Goal: Task Accomplishment & Management: Manage account settings

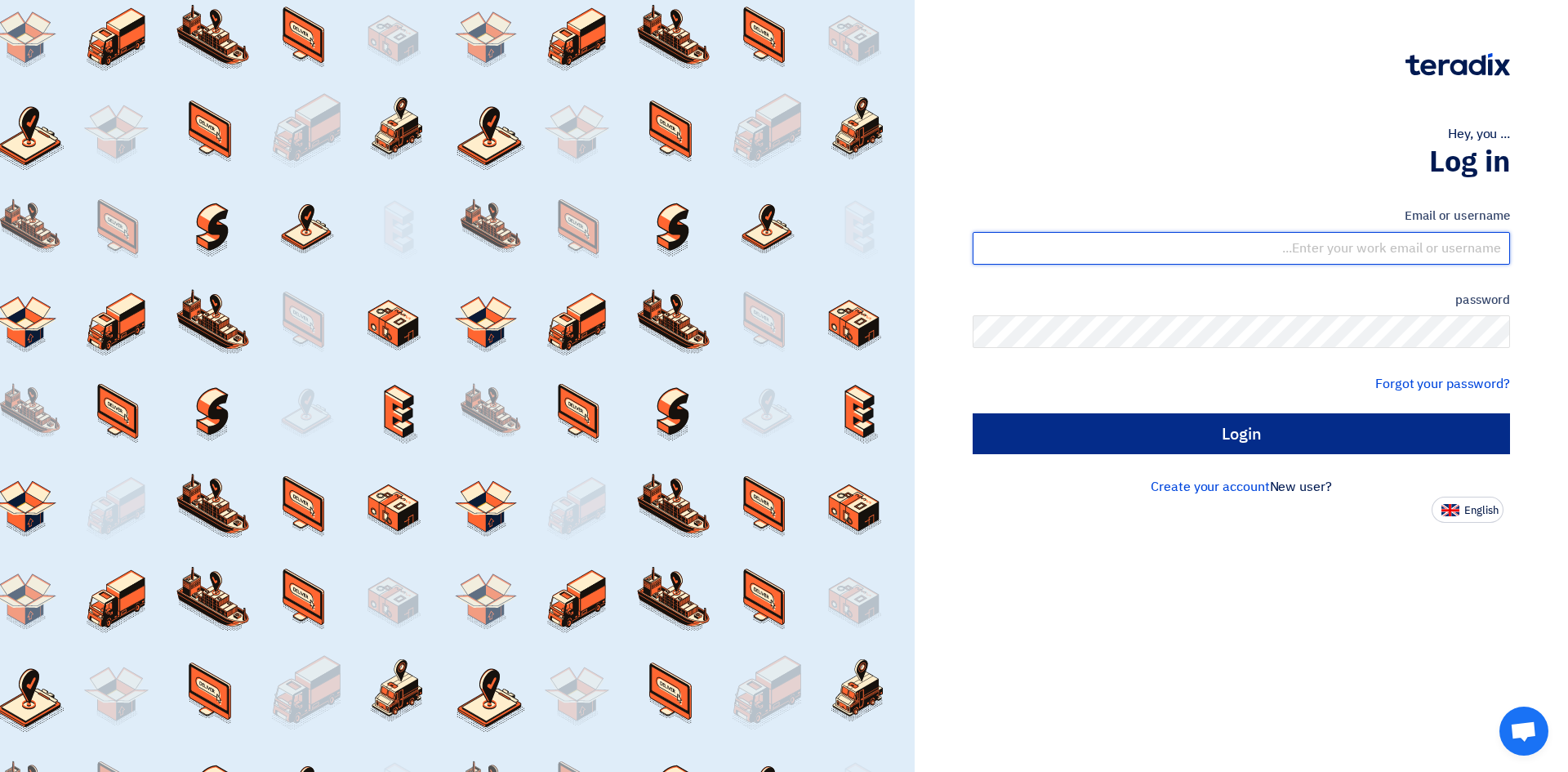
type input "[EMAIL_ADDRESS][PERSON_NAME][DOMAIN_NAME]"
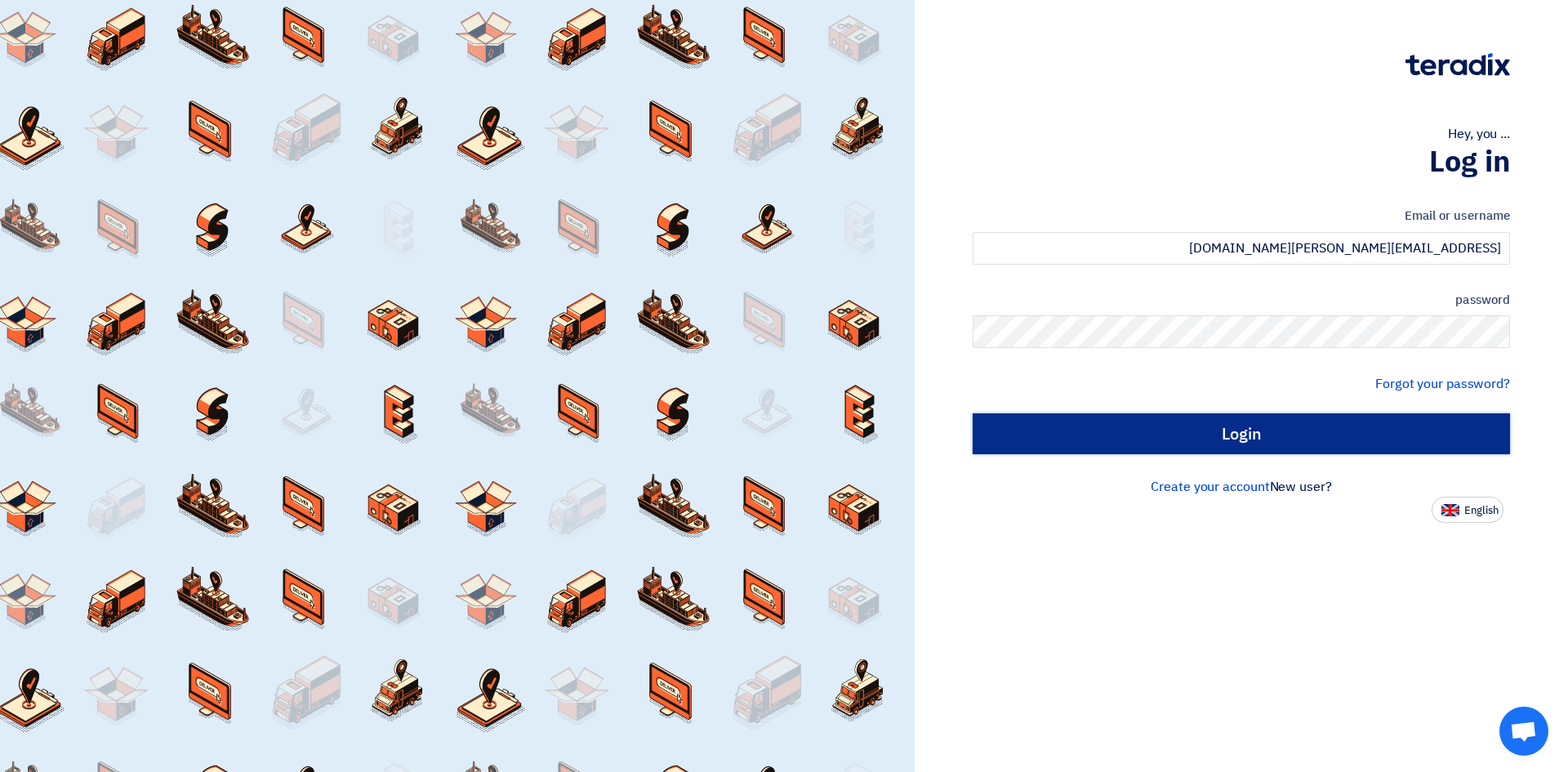
click at [1246, 438] on input "Login" at bounding box center [1241, 434] width 537 height 41
type input "Sign in"
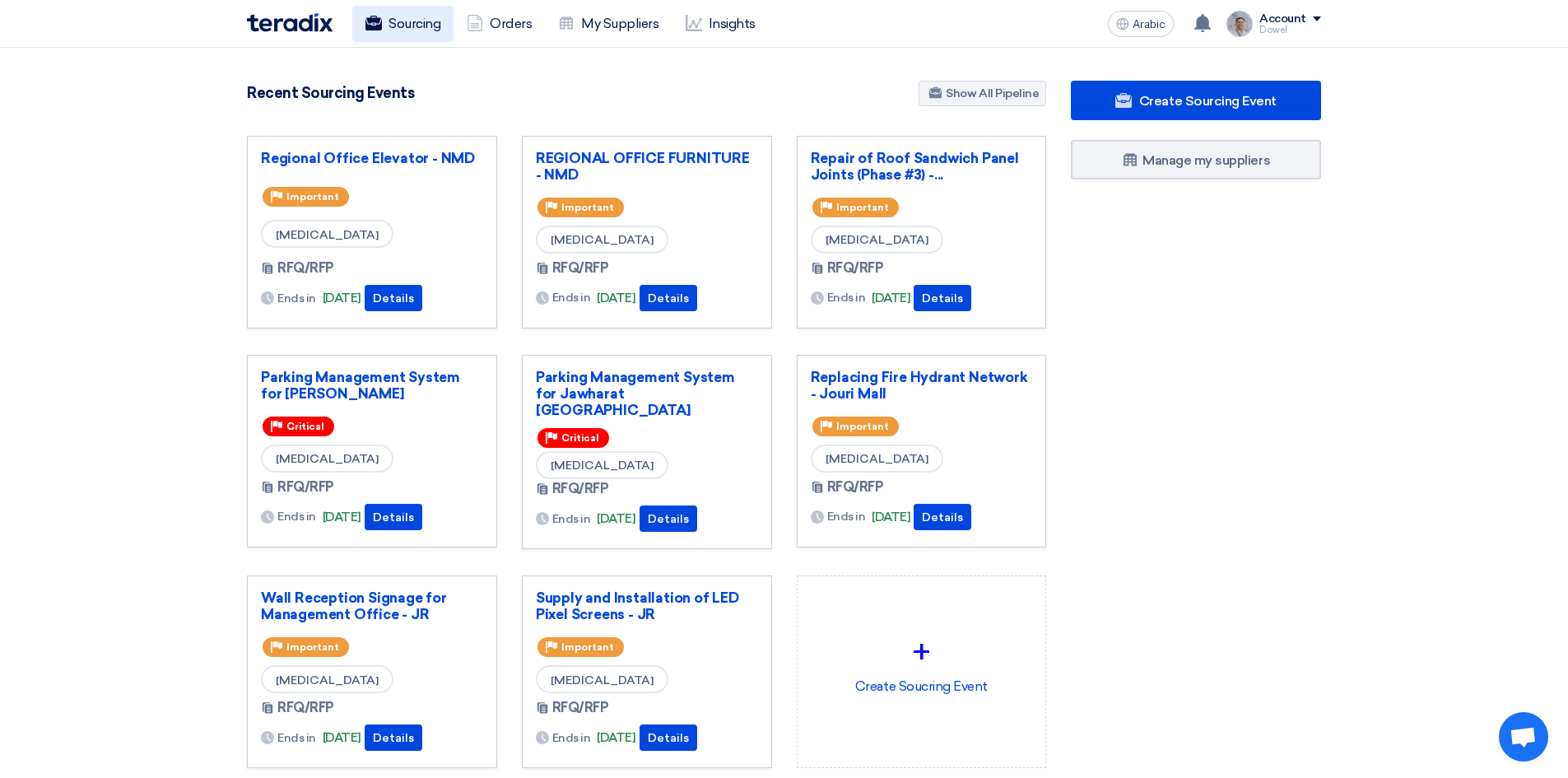
click at [407, 14] on font "Sourcing" at bounding box center [414, 23] width 52 height 20
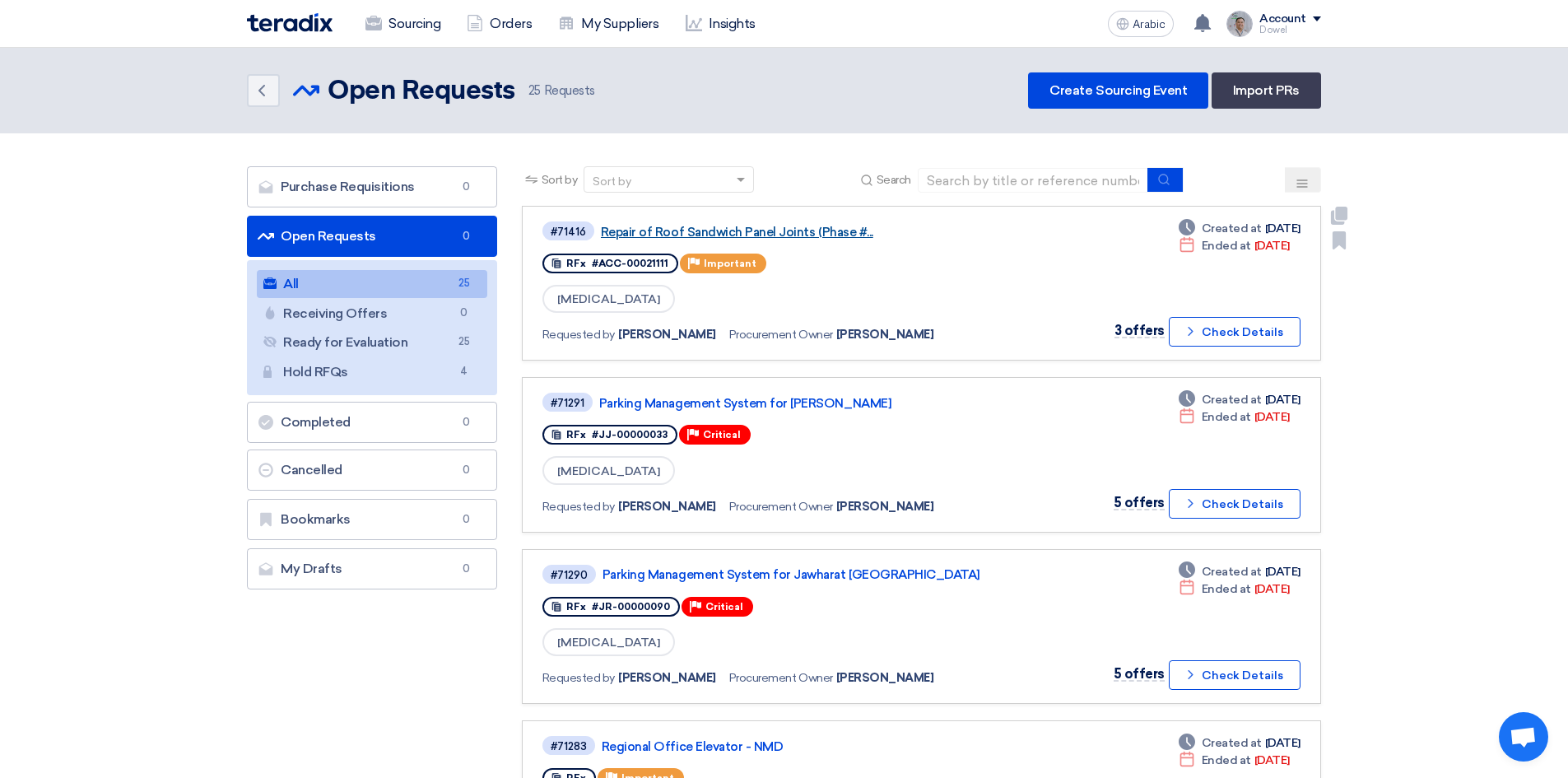
click at [708, 226] on font "Repair of Roof Sandwich Panel Joints (Phase #..." at bounding box center [736, 232] width 272 height 14
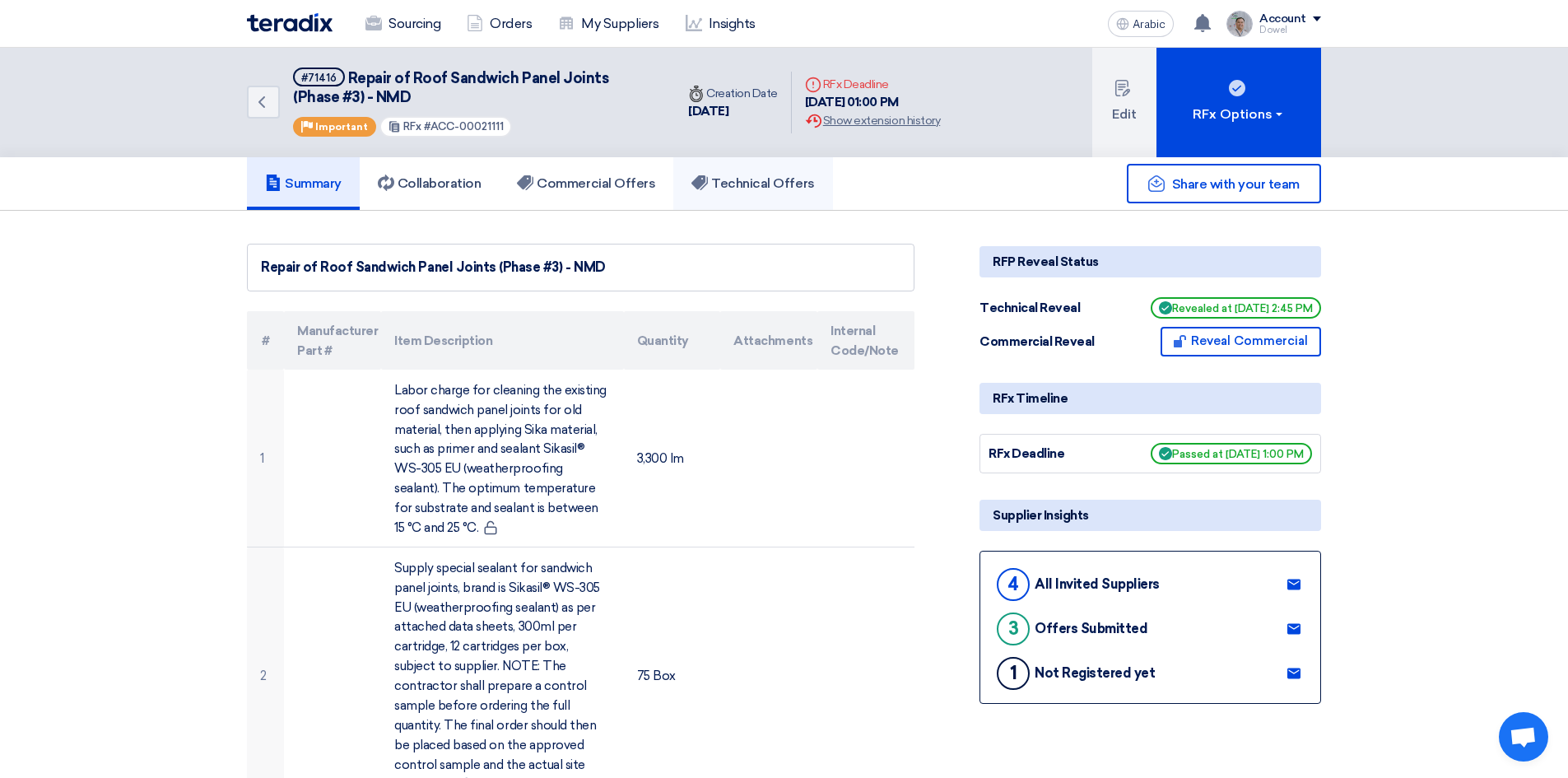
click at [768, 189] on font "Technical Offers" at bounding box center [762, 183] width 103 height 15
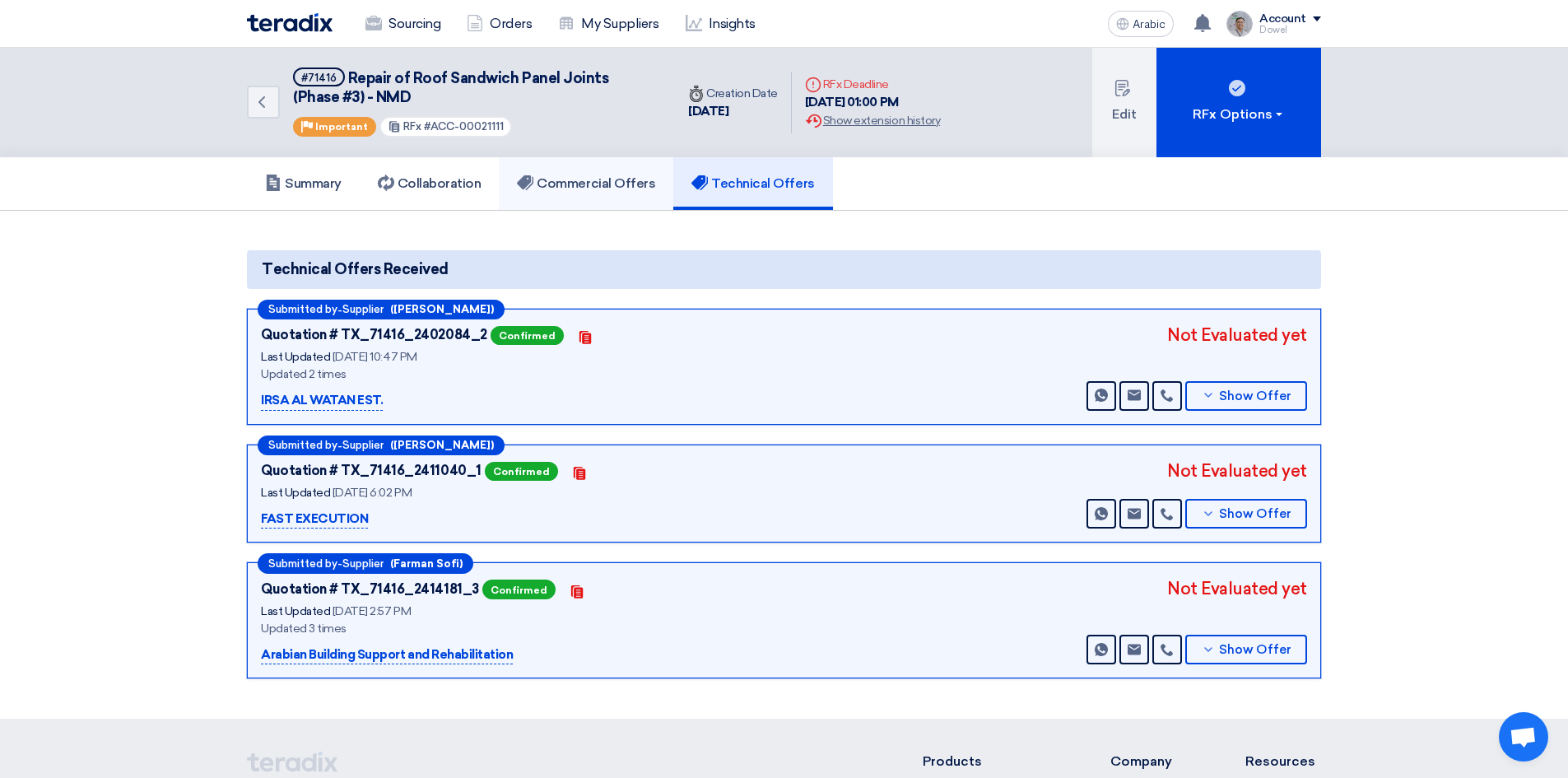
click at [599, 180] on font "Commercial Offers" at bounding box center [596, 183] width 119 height 15
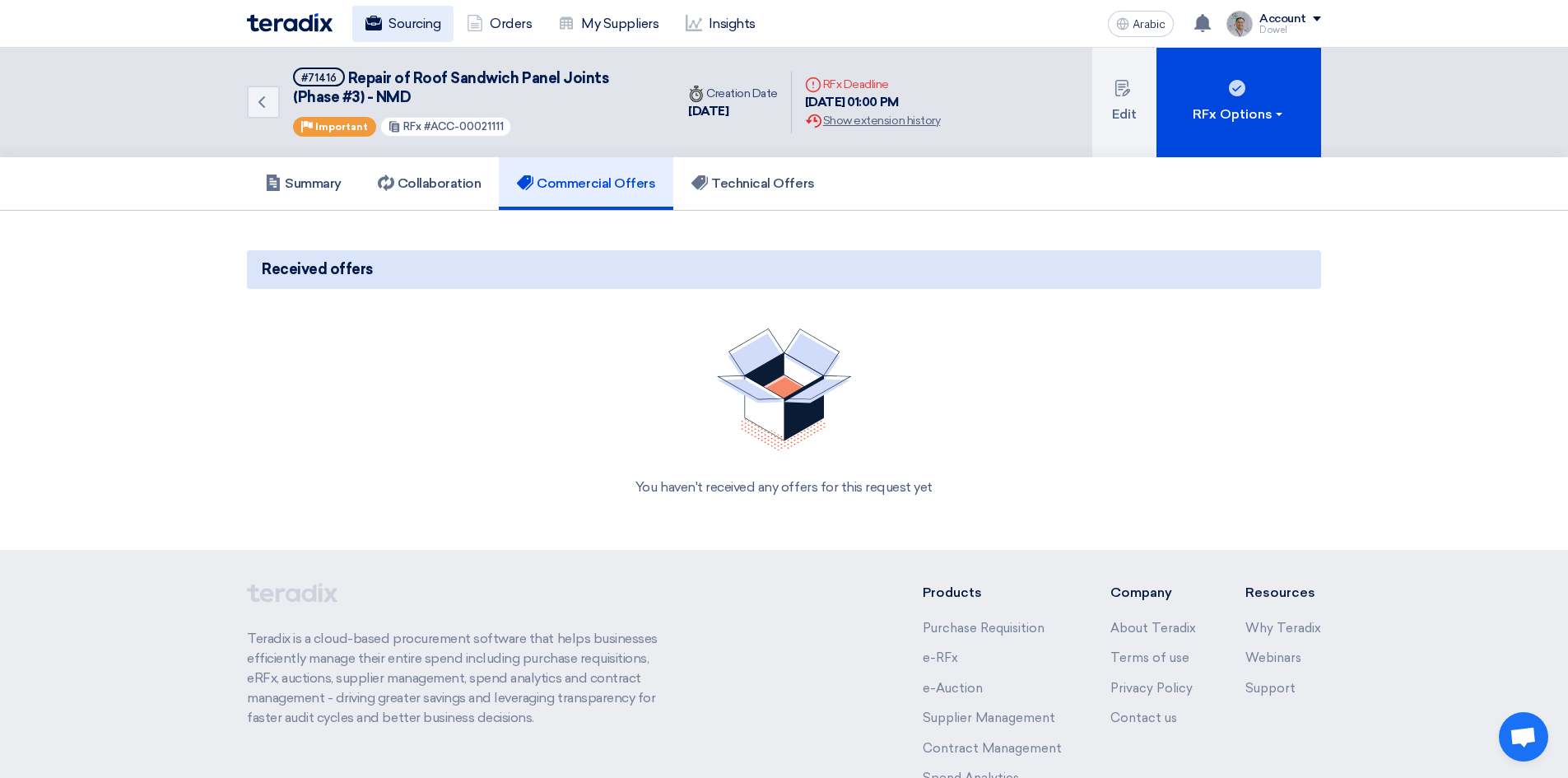
click at [428, 25] on font "Sourcing" at bounding box center [414, 23] width 52 height 15
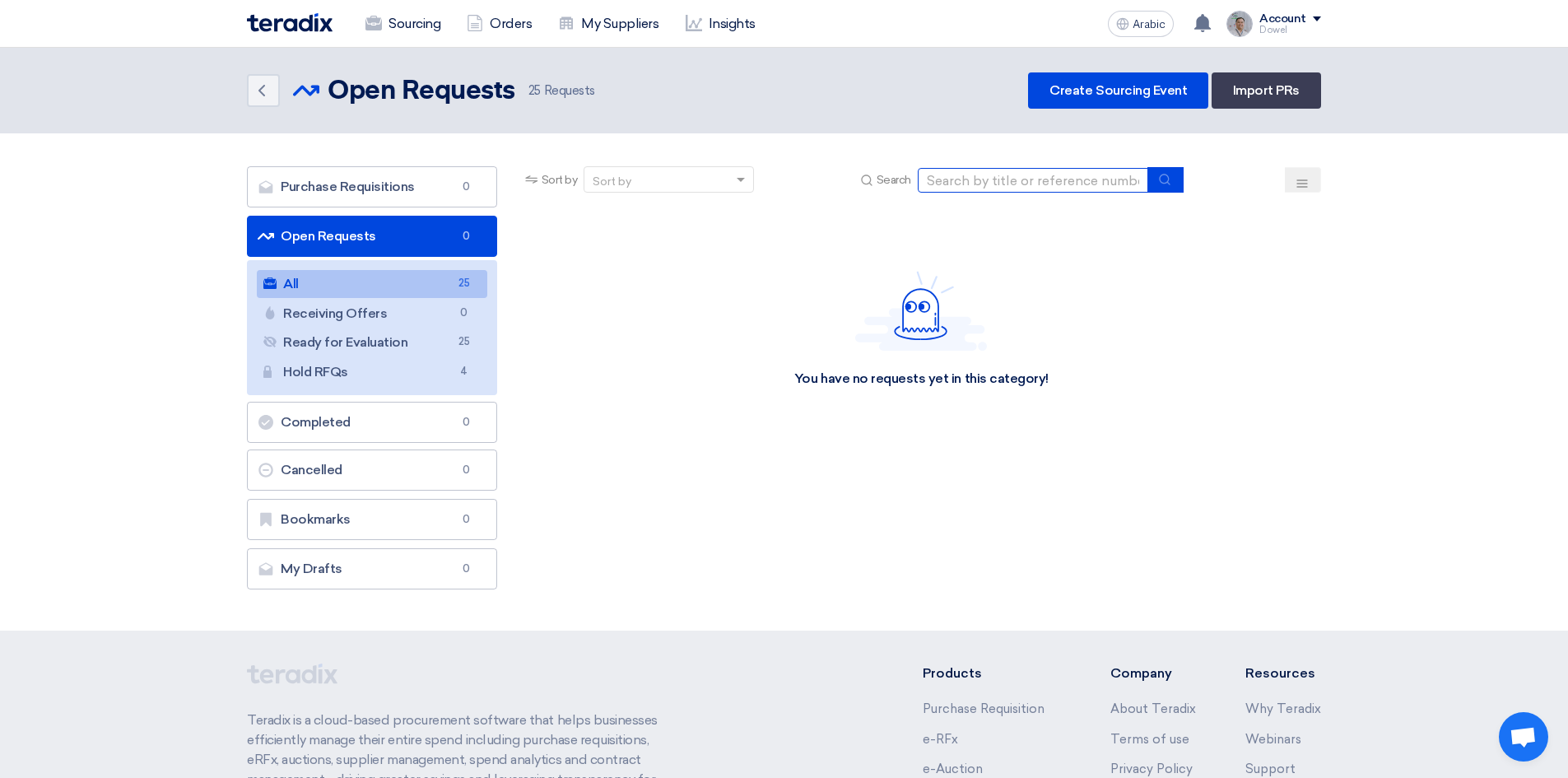
click at [975, 180] on input at bounding box center [1033, 180] width 231 height 25
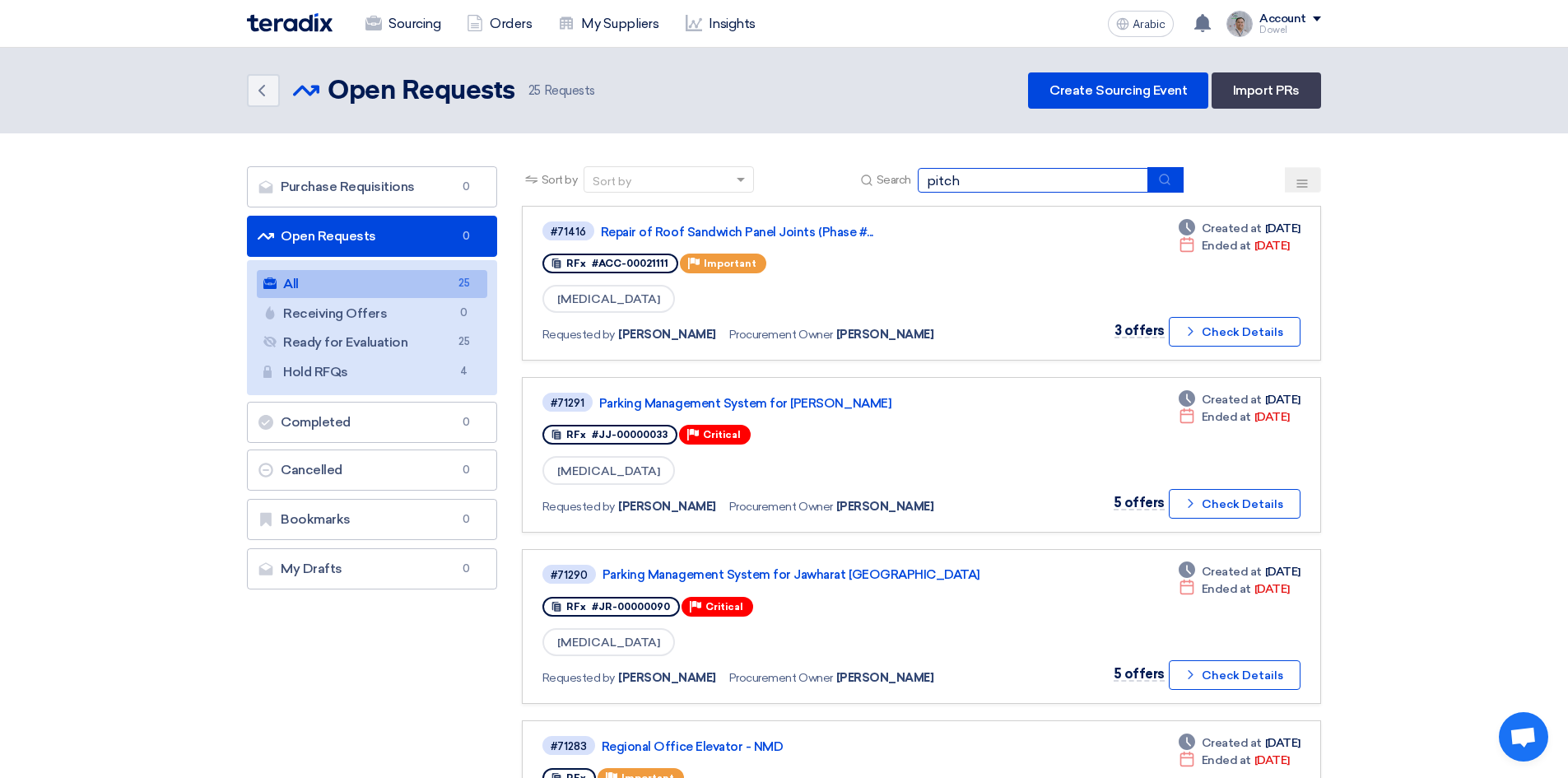
type input "pitch"
click at [1172, 182] on icon "submit" at bounding box center [1165, 180] width 14 height 14
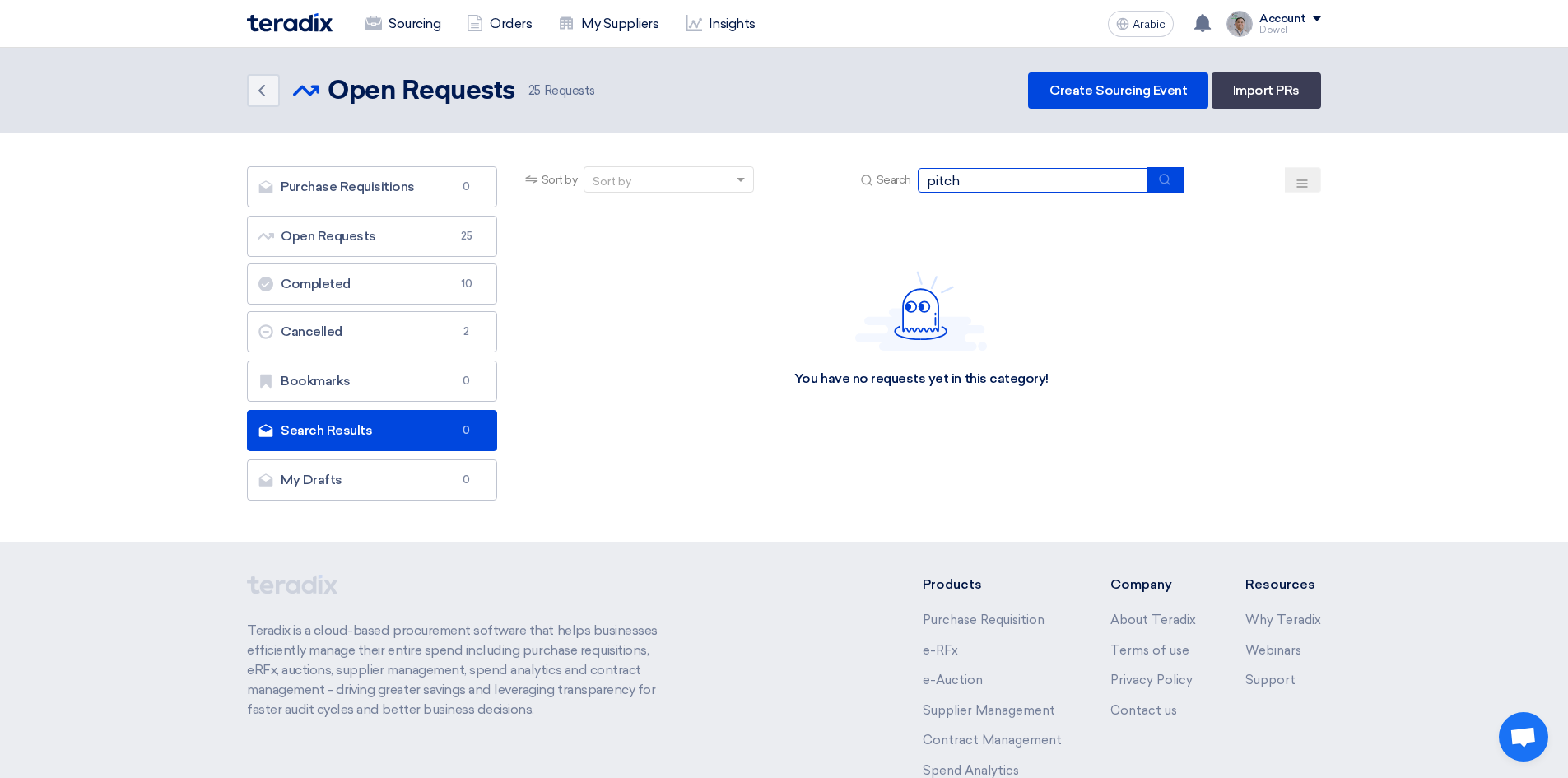
drag, startPoint x: 978, startPoint y: 181, endPoint x: 855, endPoint y: 175, distance: 123.1
click at [855, 175] on div "Sort by Sort by Search pitch" at bounding box center [921, 186] width 799 height 40
click at [365, 282] on link "Completed Completed 10" at bounding box center [372, 283] width 250 height 42
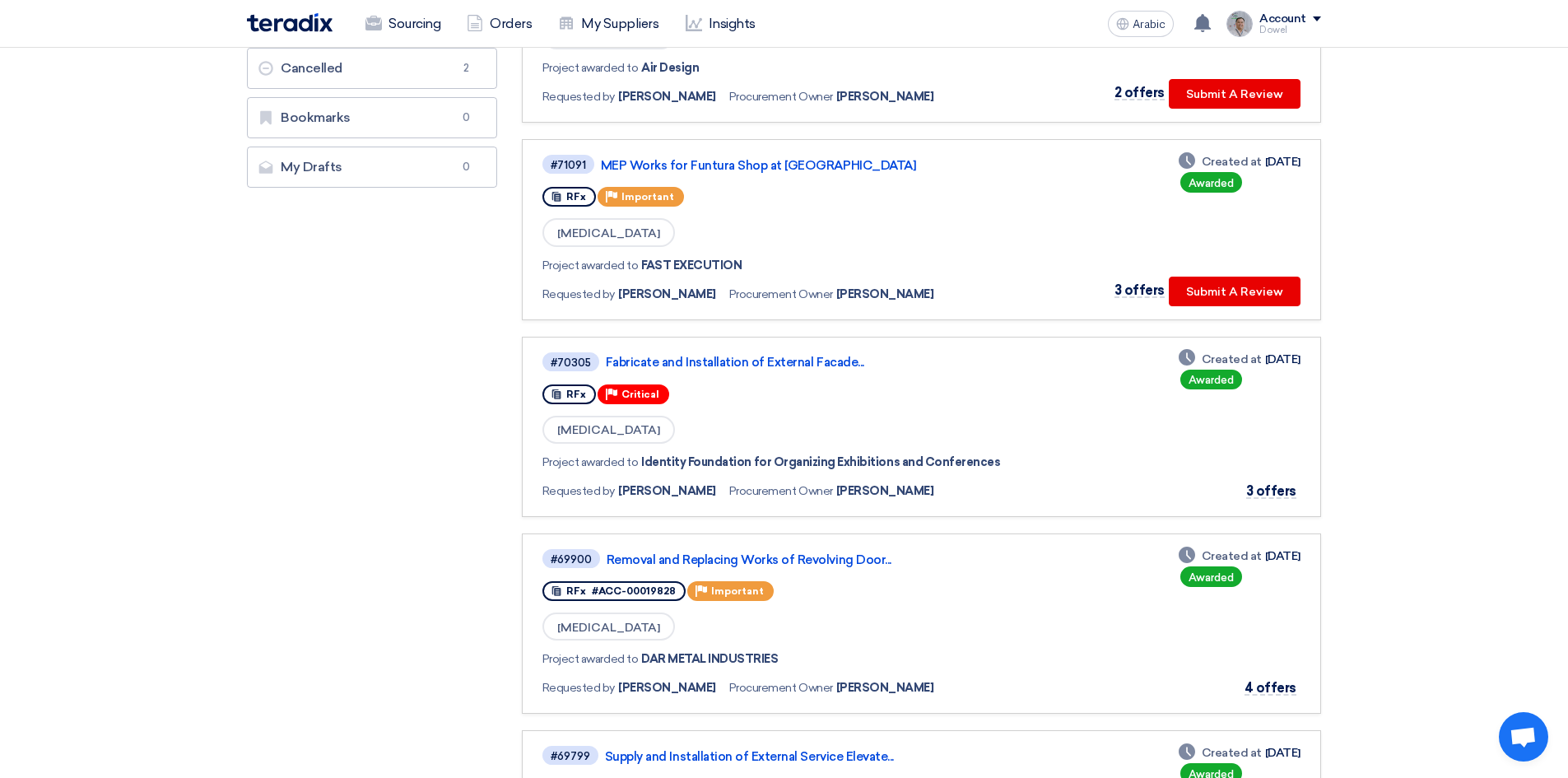
scroll to position [157, 0]
